Goal: Information Seeking & Learning: Find specific fact

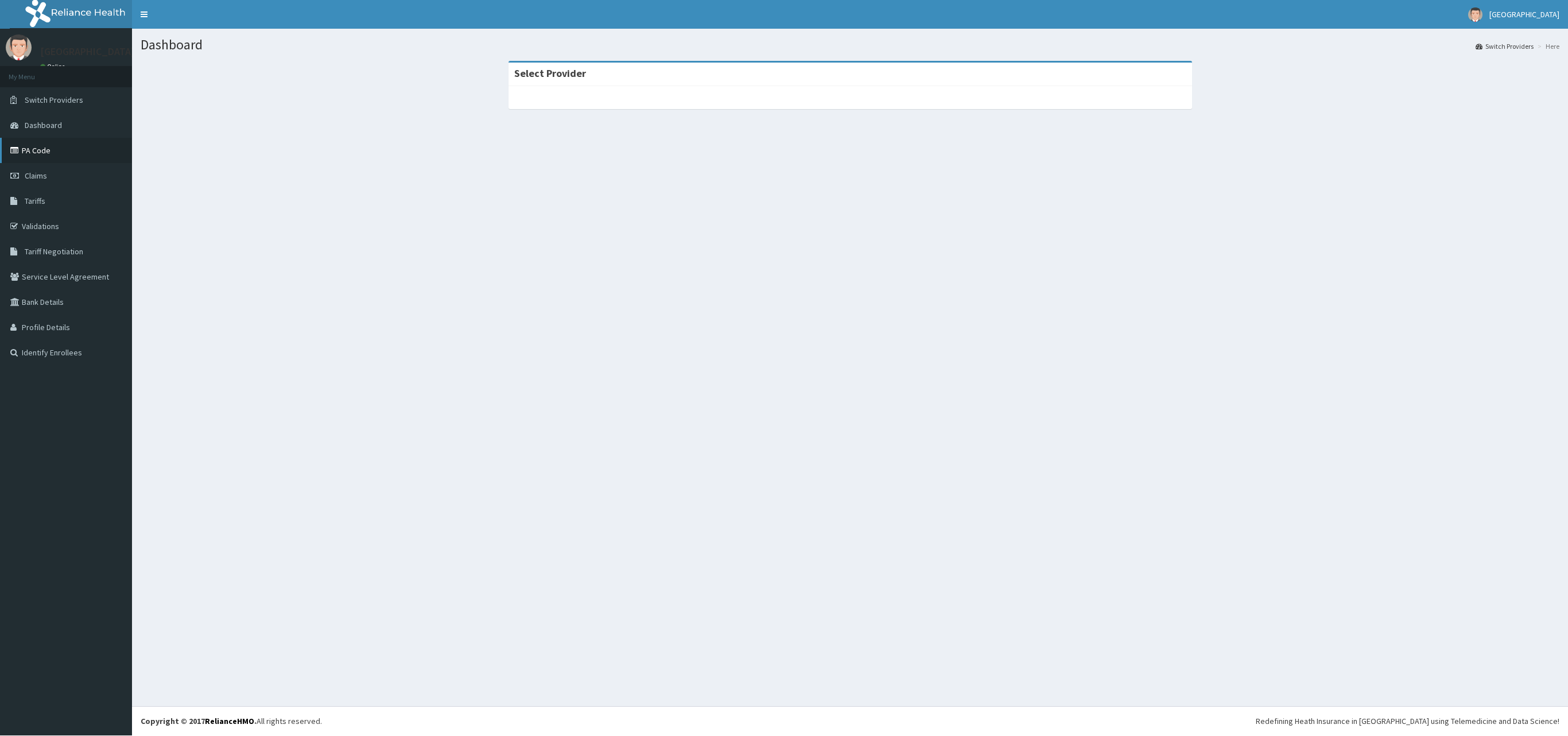
drag, startPoint x: 0, startPoint y: 0, endPoint x: 62, endPoint y: 148, distance: 160.5
click at [62, 148] on link "PA Code" at bounding box center [66, 150] width 132 height 25
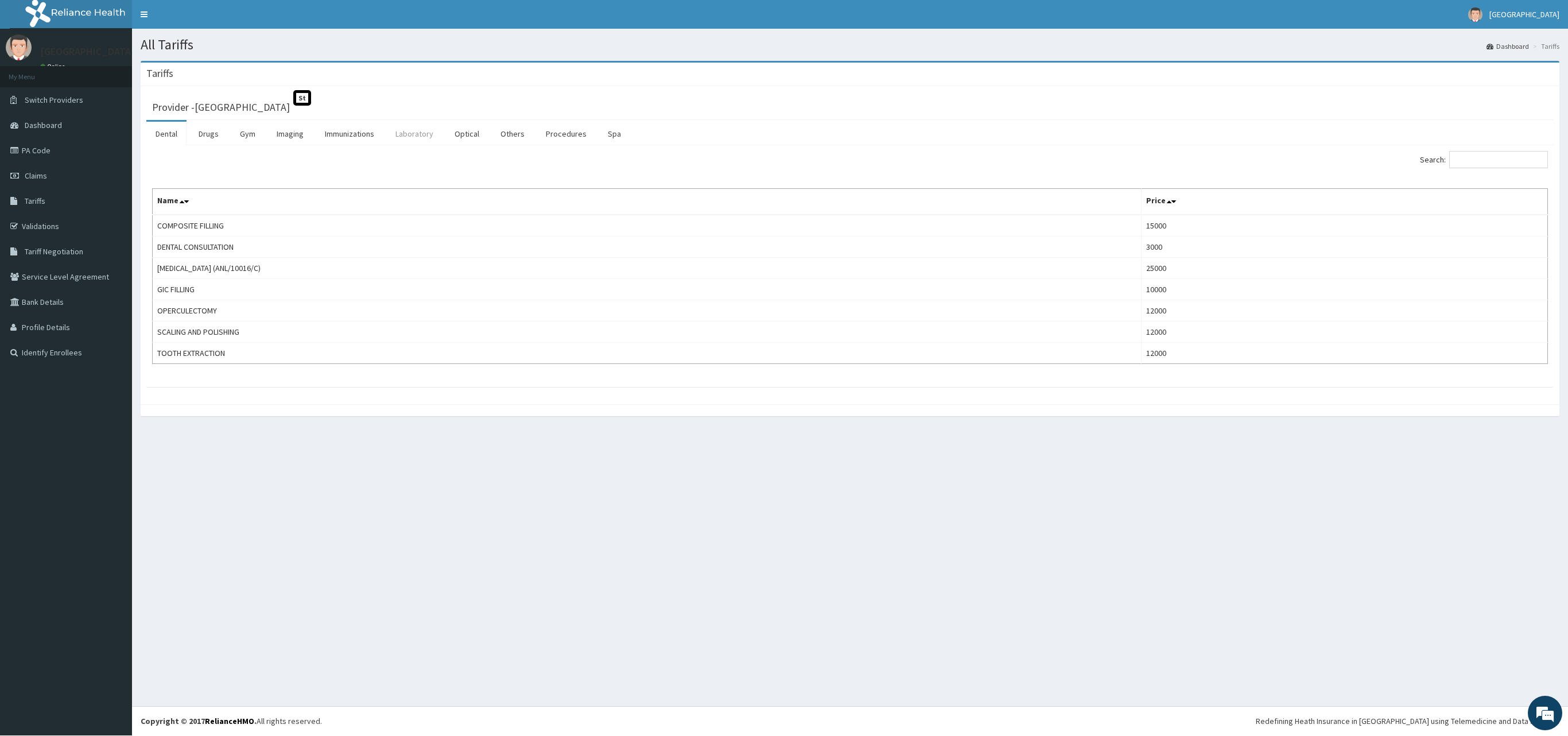
click at [429, 134] on link "Laboratory" at bounding box center [414, 134] width 56 height 24
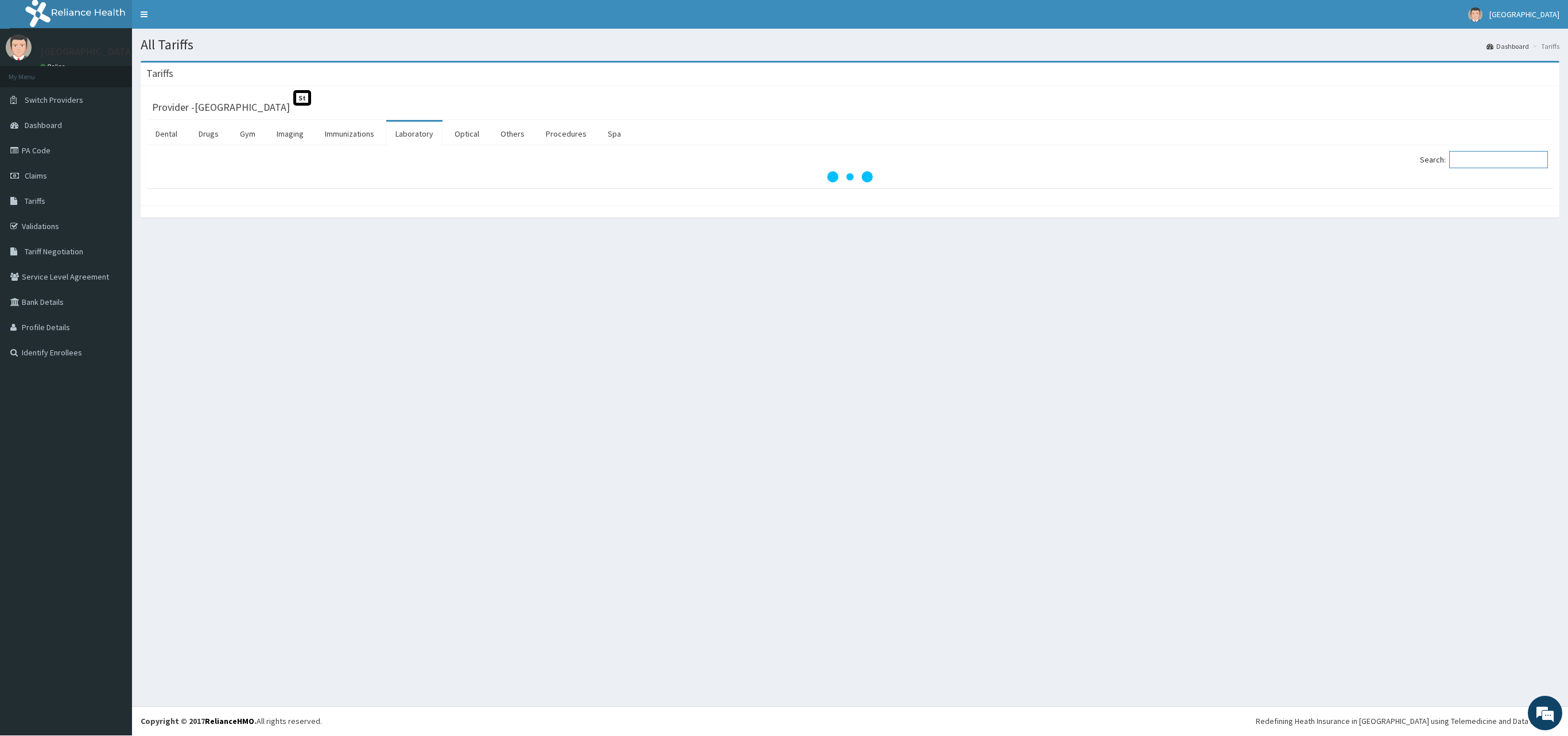
click at [1488, 168] on input "Search:" at bounding box center [1499, 159] width 98 height 17
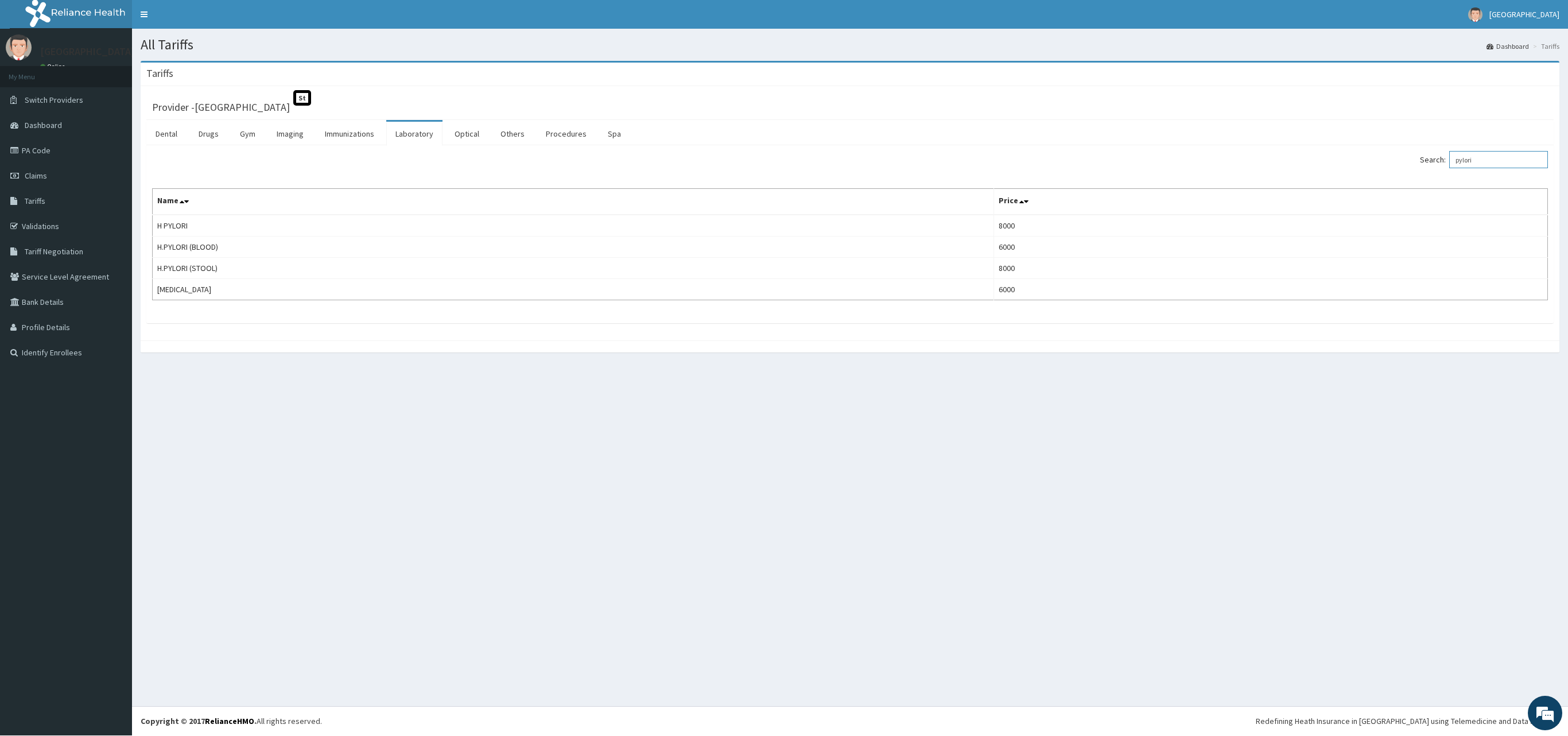
click at [1511, 162] on input "pylori" at bounding box center [1499, 159] width 98 height 17
type input "p"
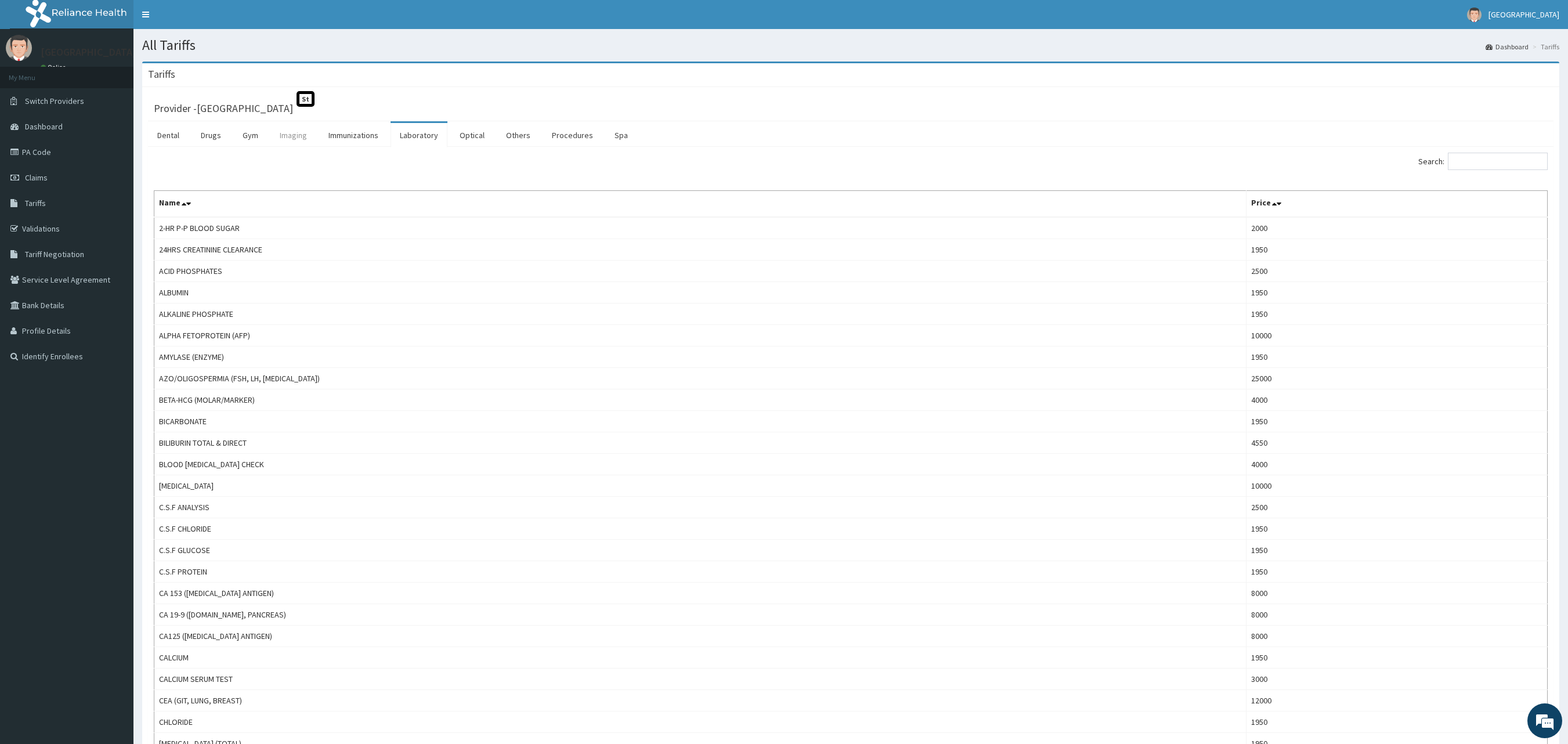
click at [299, 146] on link "Imaging" at bounding box center [293, 136] width 45 height 25
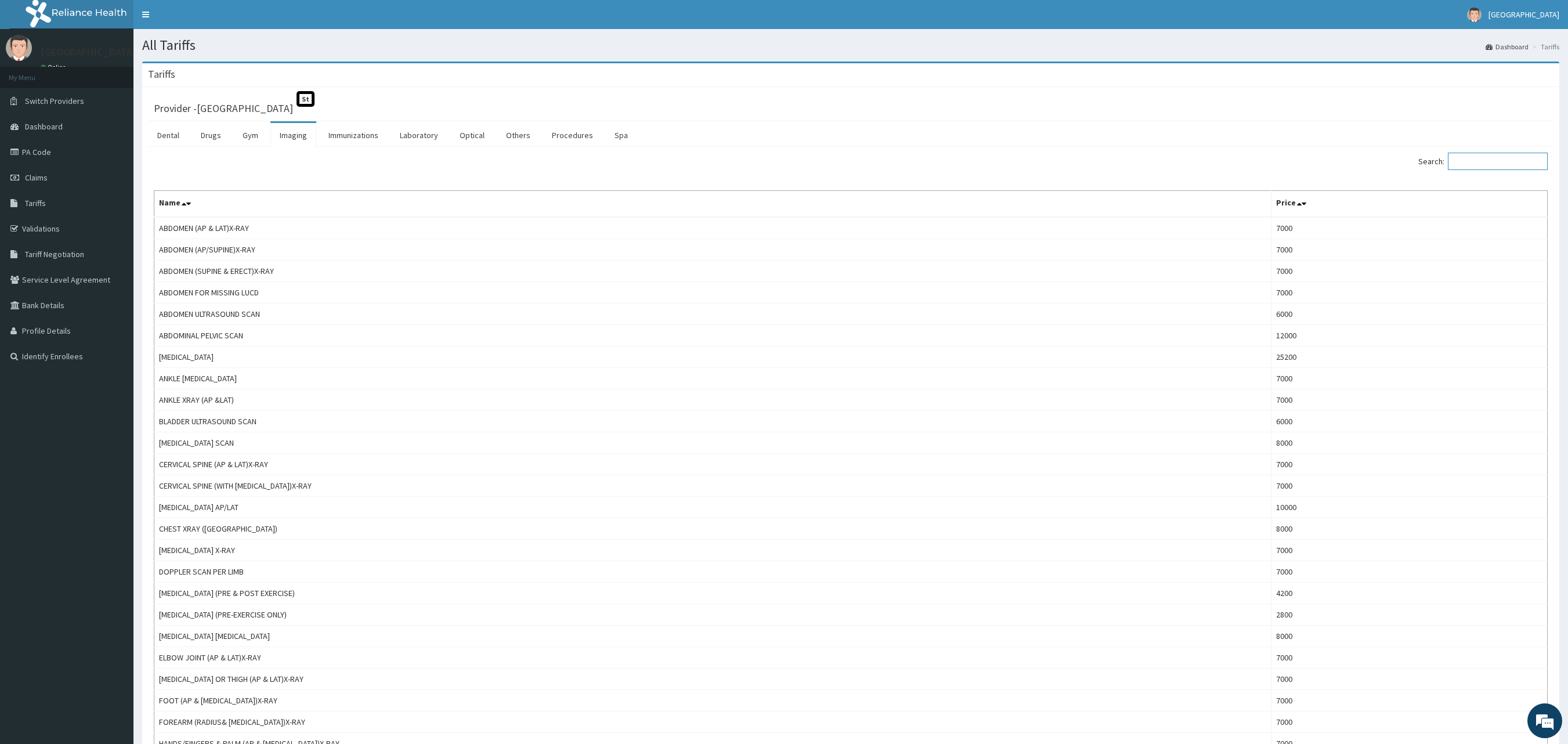
click at [1495, 166] on input "Search:" at bounding box center [1497, 161] width 99 height 17
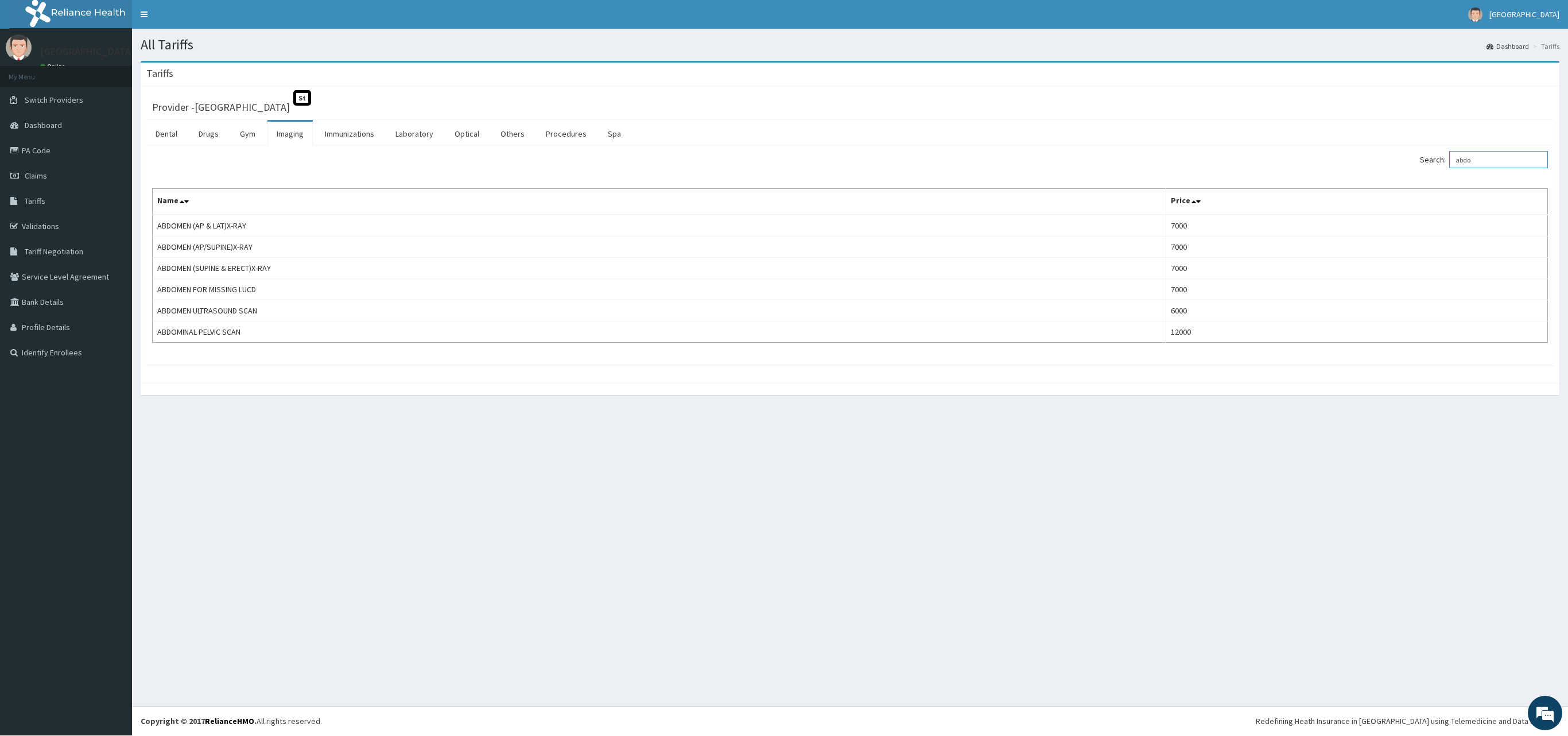
type input "abdo"
click at [567, 134] on link "Procedures" at bounding box center [566, 134] width 59 height 24
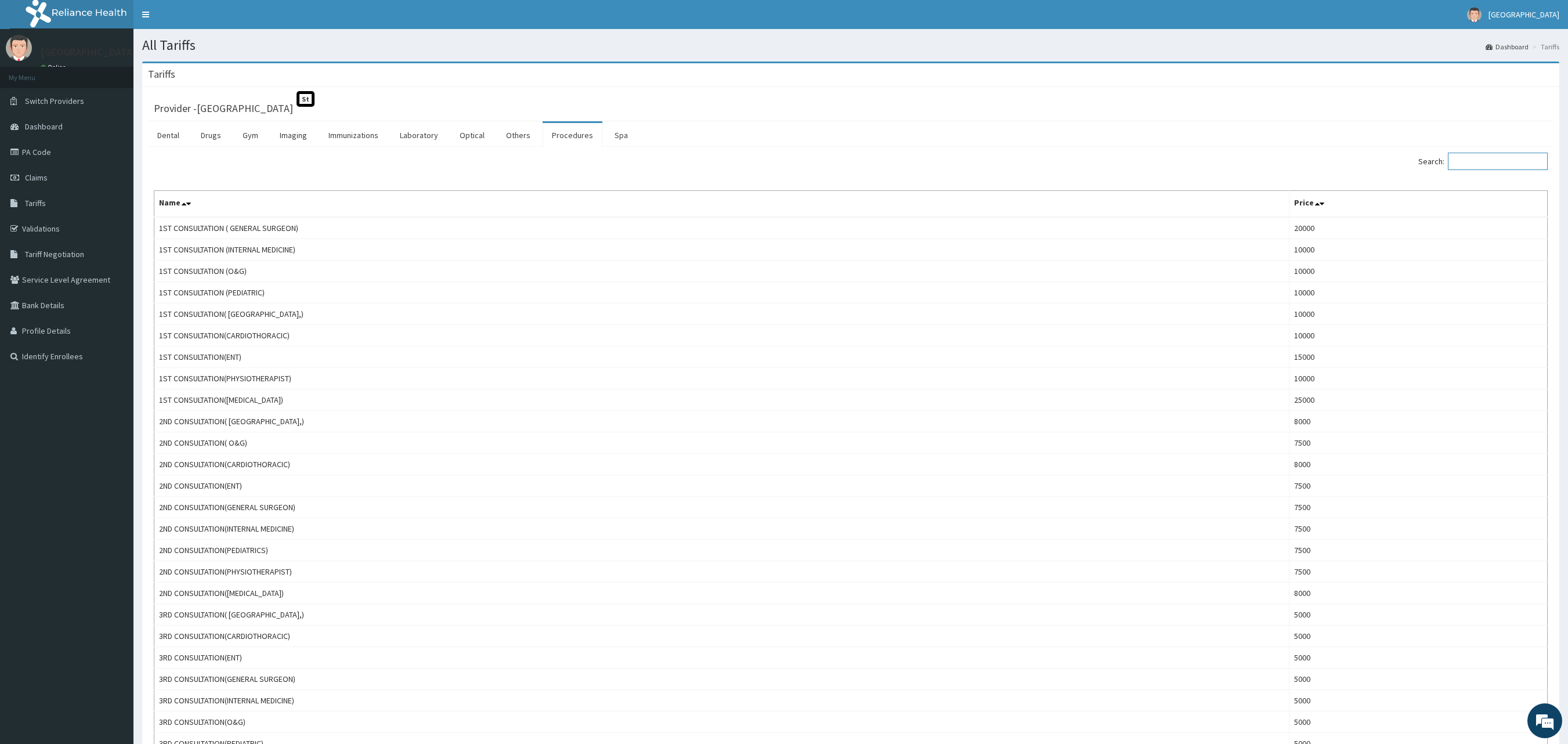
click at [1490, 159] on input "Search:" at bounding box center [1497, 161] width 99 height 17
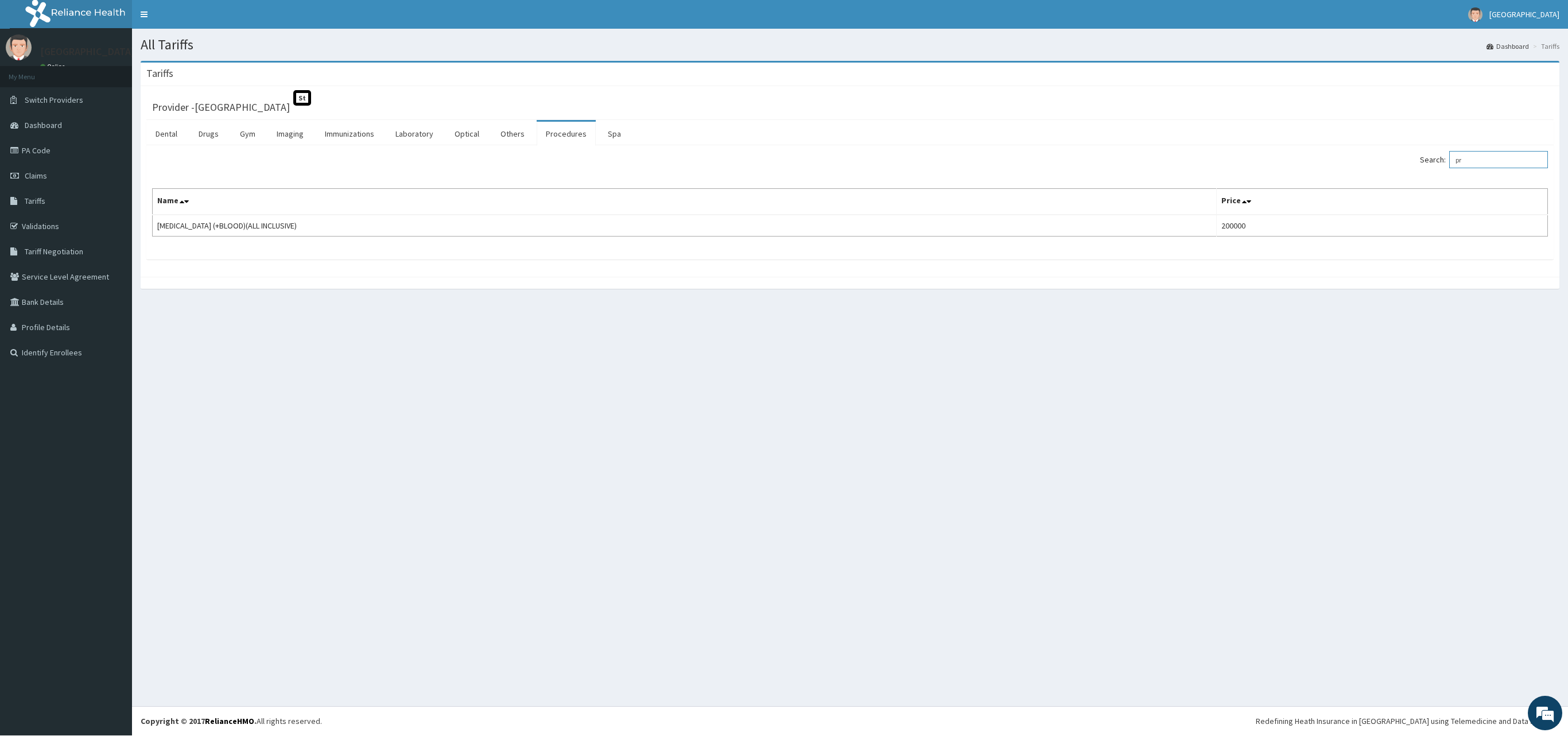
type input "p"
type input "ante"
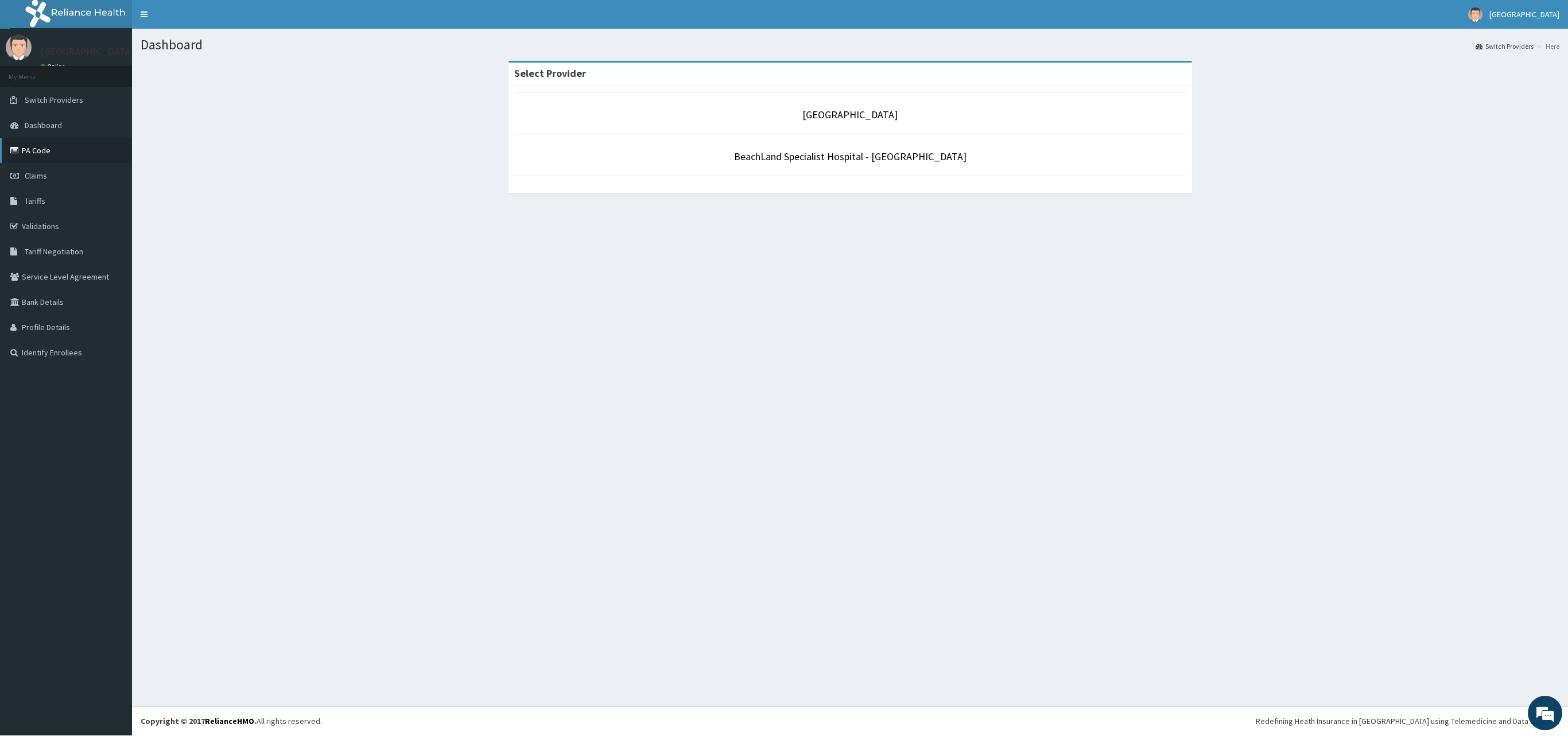
click at [67, 147] on link "PA Code" at bounding box center [66, 150] width 132 height 25
